Goal: Task Accomplishment & Management: Manage account settings

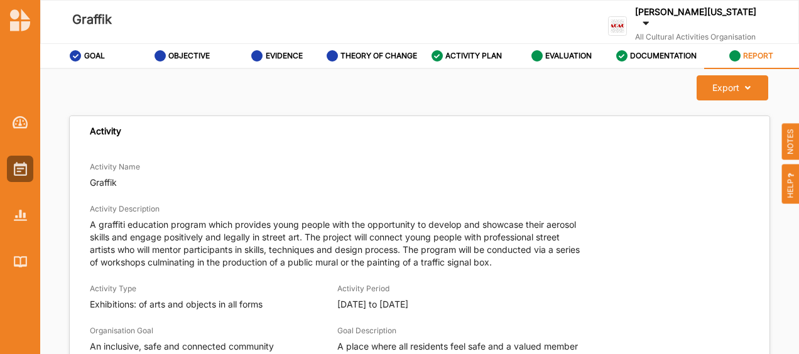
scroll to position [2457, 0]
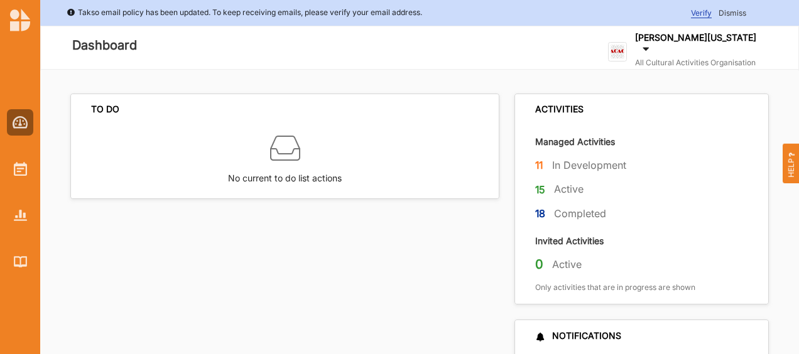
click at [738, 13] on span "Dismiss" at bounding box center [732, 12] width 28 height 9
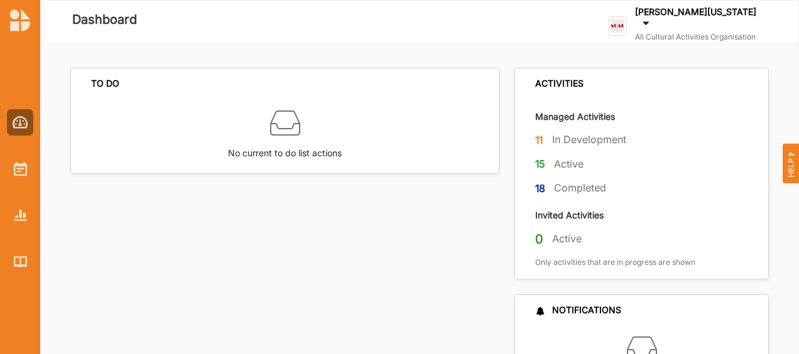
click at [704, 32] on label "All Cultural Activities Organisation" at bounding box center [698, 37] width 127 height 10
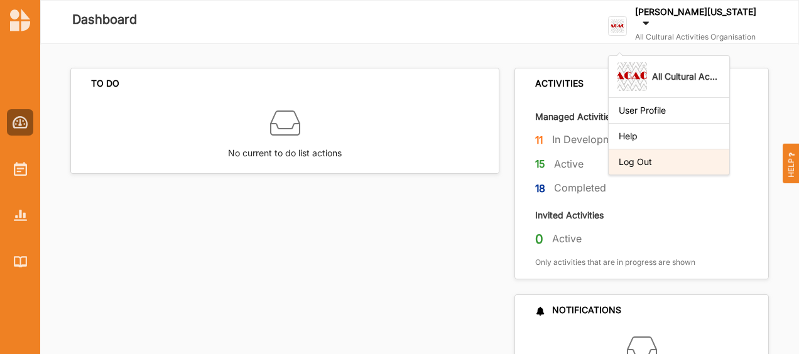
click at [662, 167] on div "Log Out" at bounding box center [668, 162] width 121 height 26
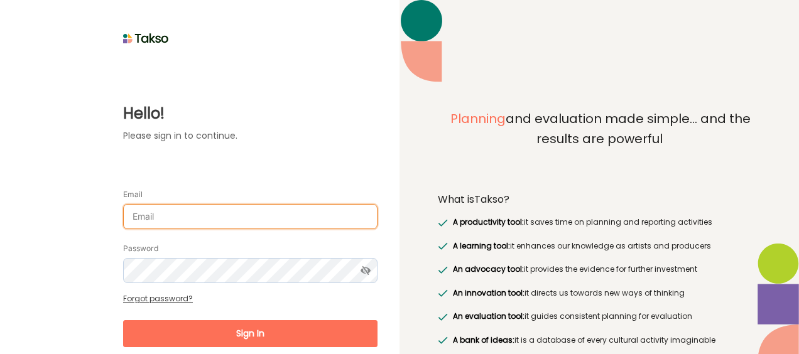
type input "[PERSON_NAME][EMAIL_ADDRESS][DOMAIN_NAME]"
